Goal: Task Accomplishment & Management: Manage account settings

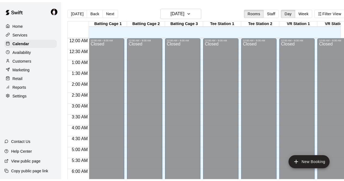
scroll to position [242, 0]
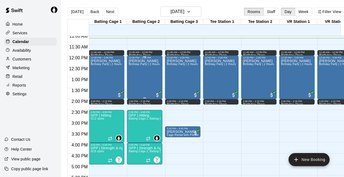
click at [148, 78] on div "[PERSON_NAME] Birthday Party | 2 Hours | Entire Facility" at bounding box center [145, 147] width 32 height 177
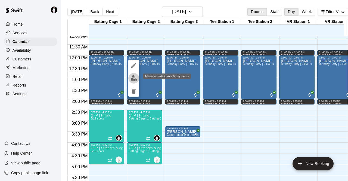
click at [138, 76] on button "edit" at bounding box center [133, 78] width 11 height 11
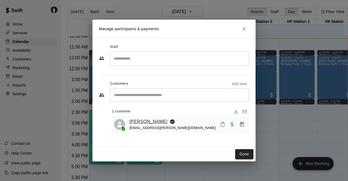
click at [143, 122] on link "[PERSON_NAME]" at bounding box center [148, 121] width 38 height 7
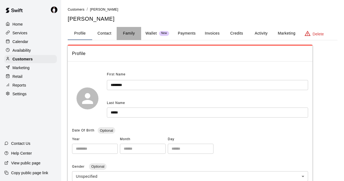
click at [129, 34] on button "Family" at bounding box center [129, 33] width 24 height 13
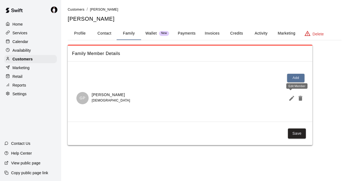
click at [293, 98] on icon "Edit Member" at bounding box center [292, 98] width 7 height 7
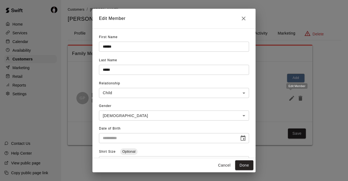
type input "**********"
click at [42, 104] on div "**********" at bounding box center [174, 90] width 348 height 181
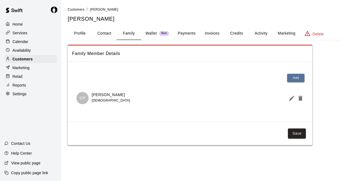
click at [185, 33] on button "Payments" at bounding box center [187, 33] width 26 height 13
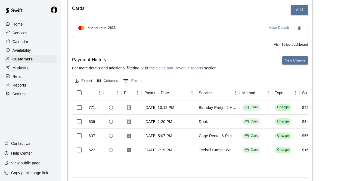
scroll to position [66, 0]
click at [27, 44] on p "Calendar" at bounding box center [21, 41] width 16 height 5
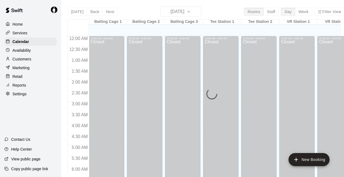
scroll to position [245, 0]
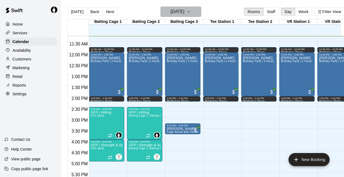
click at [195, 14] on button "[DATE]" at bounding box center [180, 12] width 41 height 10
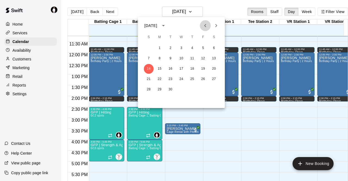
click at [204, 25] on icon "Previous month" at bounding box center [205, 25] width 7 height 7
click at [160, 50] on button "2" at bounding box center [160, 48] width 10 height 10
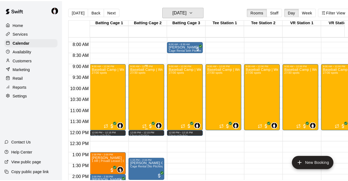
scroll to position [169, 0]
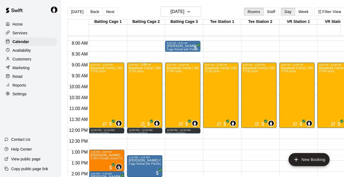
click at [137, 87] on div "Baseball Camp | Week of [DATE] 9AM - 12PM | Ages [DEMOGRAPHIC_DATA] 27/30 spots" at bounding box center [145, 154] width 32 height 177
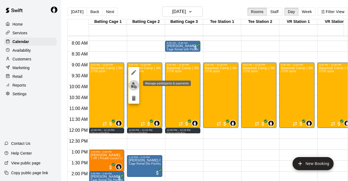
click at [135, 83] on img "edit" at bounding box center [134, 85] width 6 height 6
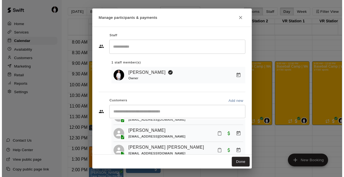
scroll to position [248, 0]
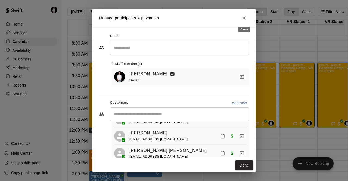
click at [244, 17] on icon "Close" at bounding box center [244, 17] width 3 height 3
